Goal: Find specific page/section

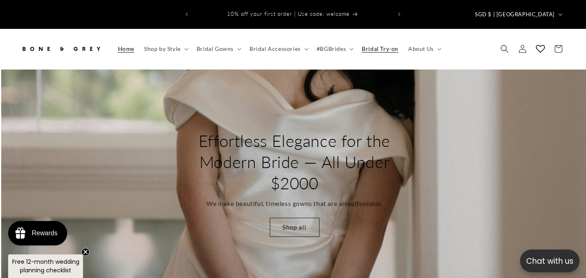
scroll to position [0, 586]
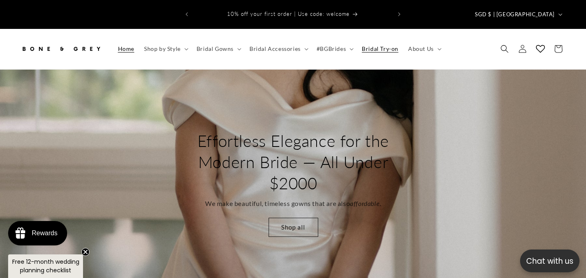
click at [372, 45] on span "Bridal Try-on" at bounding box center [380, 48] width 37 height 7
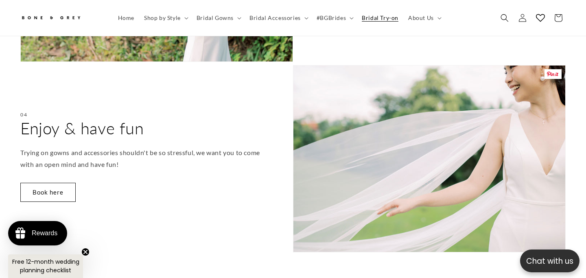
scroll to position [0, 395]
